Goal: Information Seeking & Learning: Learn about a topic

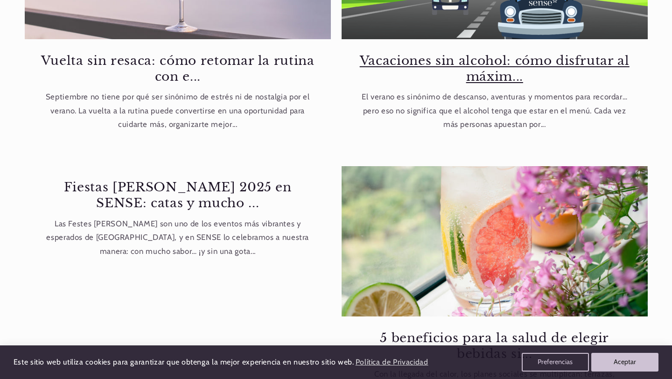
scroll to position [0, 608]
drag, startPoint x: 198, startPoint y: 286, endPoint x: 411, endPoint y: 18, distance: 342.4
click at [0, 0] on div "Blog Vuelta sin resaca: cómo retomar la rutina con e... Septiembre no tiene por…" at bounding box center [336, 312] width 672 height 919
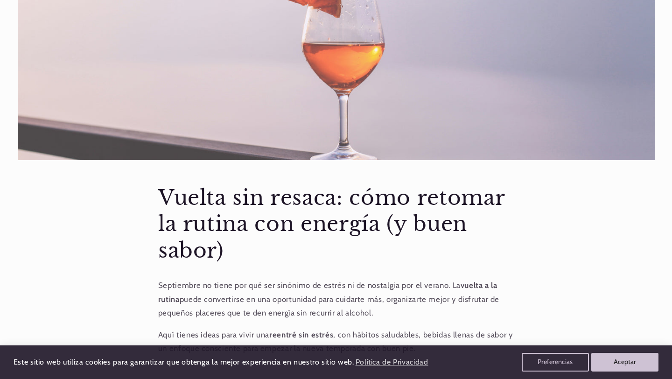
scroll to position [221, 0]
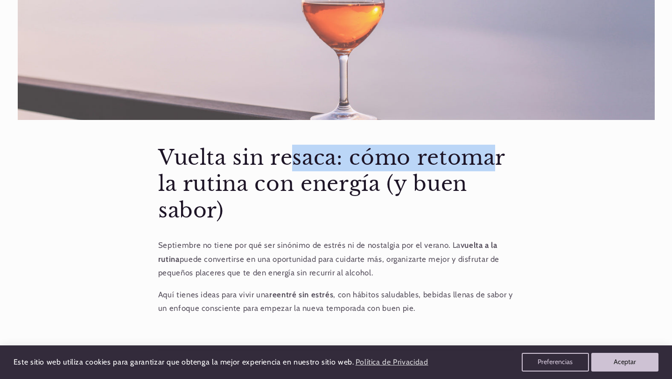
drag, startPoint x: 162, startPoint y: 154, endPoint x: 336, endPoint y: 158, distance: 174.2
click at [336, 158] on h1 "Vuelta sin resaca: cómo retomar la rutina con energía (y buen sabor)" at bounding box center [336, 184] width 356 height 79
copy h1 "Vuelta sin resaca"
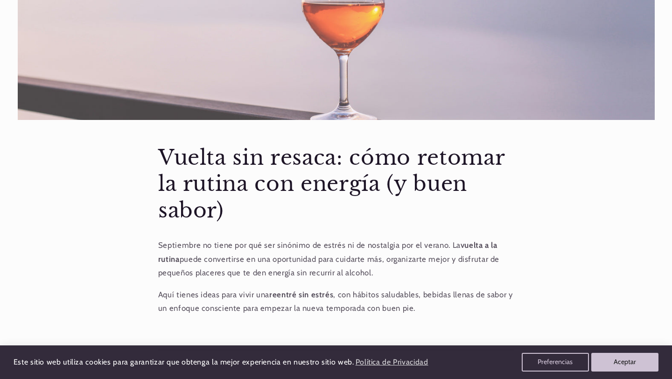
click at [356, 157] on h1 "Vuelta sin resaca: cómo retomar la rutina con energía (y buen sabor)" at bounding box center [336, 184] width 356 height 79
drag, startPoint x: 352, startPoint y: 157, endPoint x: 379, endPoint y: 215, distance: 63.9
click at [379, 215] on h1 "Vuelta sin resaca: cómo retomar la rutina con energía (y buen sabor)" at bounding box center [336, 184] width 356 height 79
copy h1 "cómo retomar la rutina con energía (y buen sabor)"
